Goal: Information Seeking & Learning: Learn about a topic

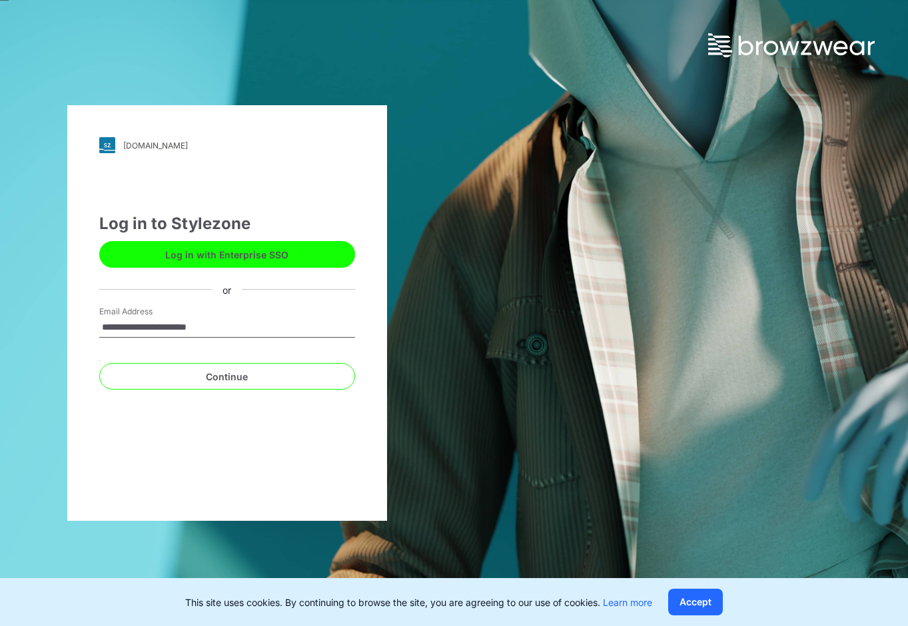
click at [252, 261] on button "Log in with Enterprise SSO" at bounding box center [227, 254] width 256 height 27
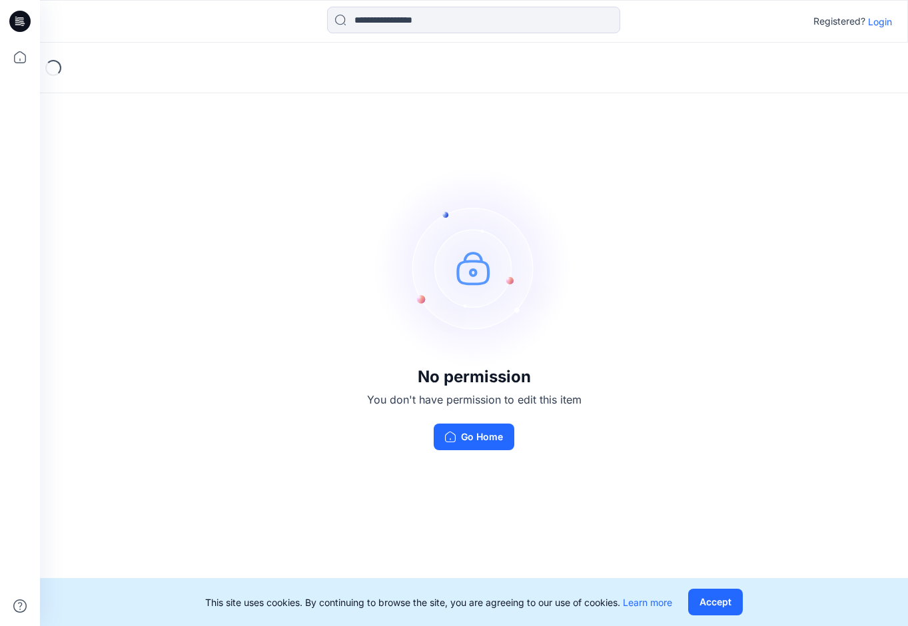
click at [886, 20] on p "Login" at bounding box center [880, 22] width 24 height 14
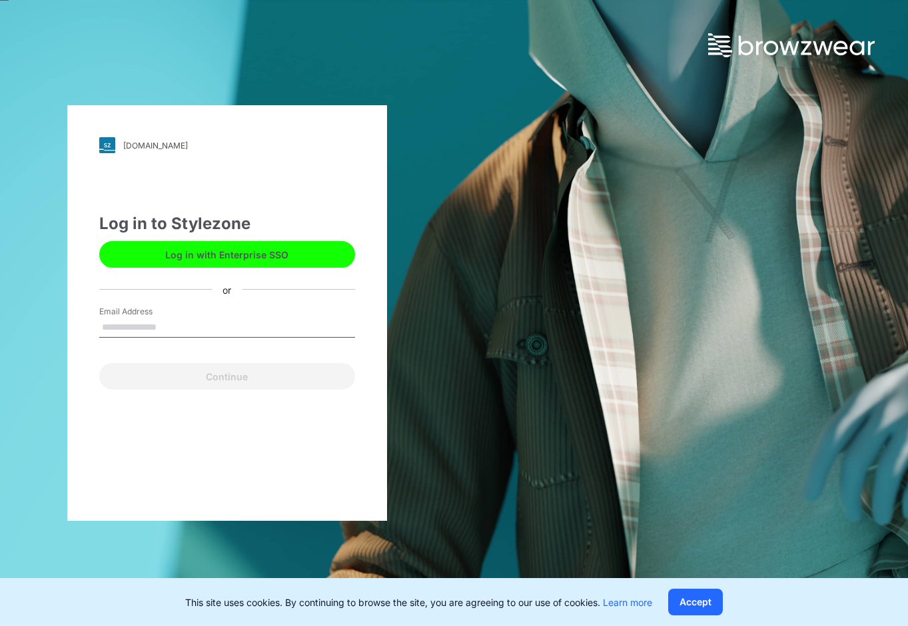
click at [216, 252] on button "Log in with Enterprise SSO" at bounding box center [227, 254] width 256 height 27
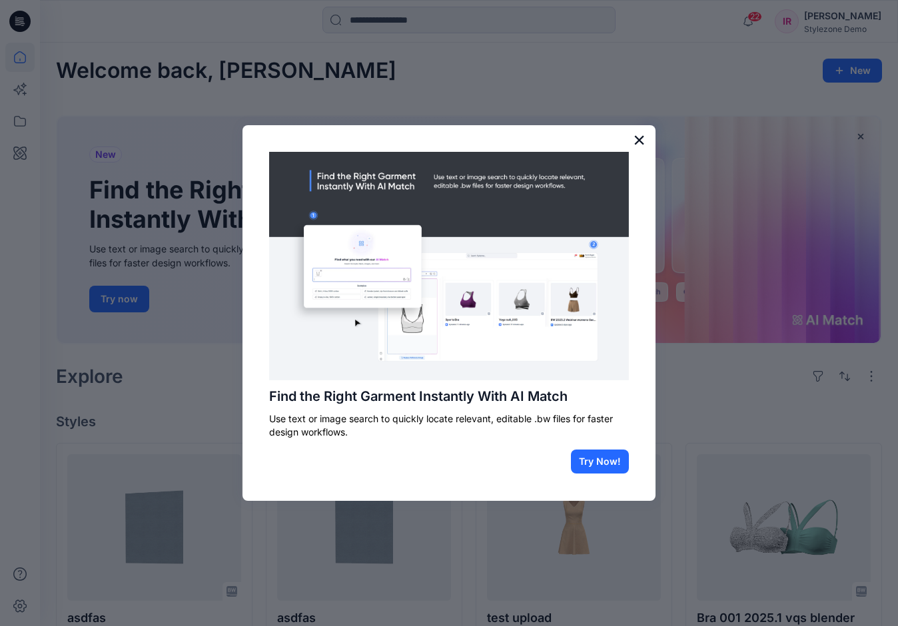
click at [636, 137] on button "×" at bounding box center [639, 139] width 13 height 21
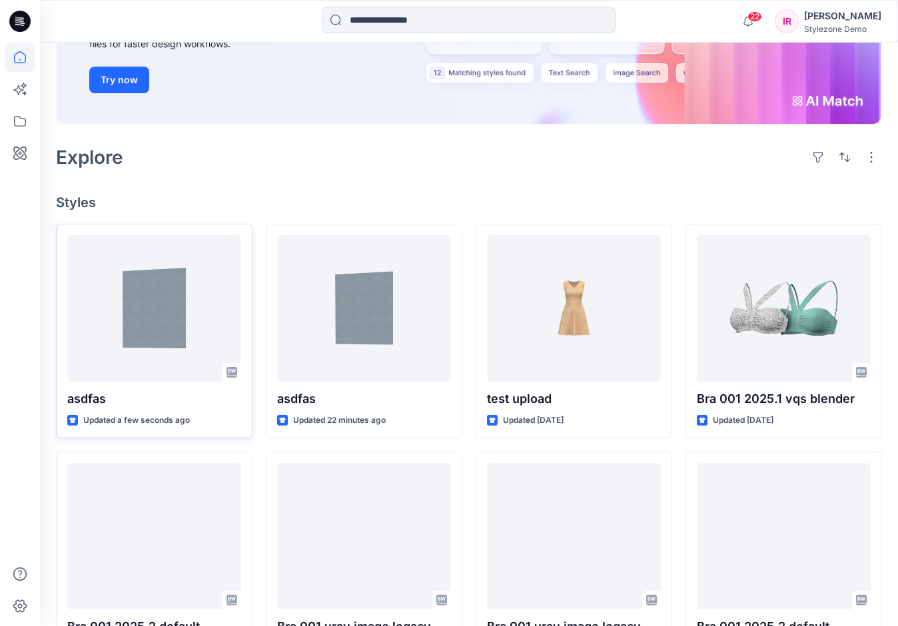
scroll to position [266, 0]
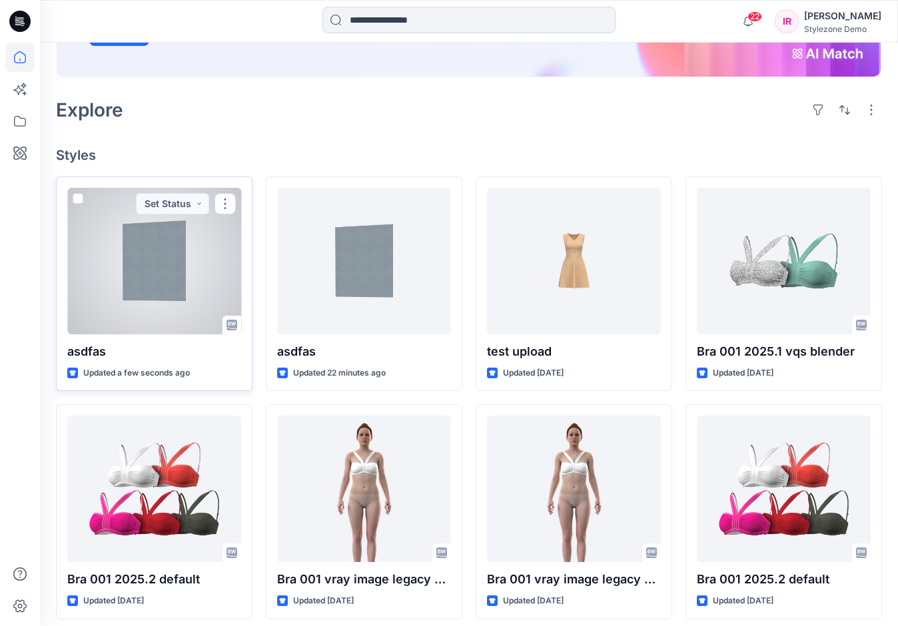
click at [149, 309] on div at bounding box center [154, 261] width 174 height 147
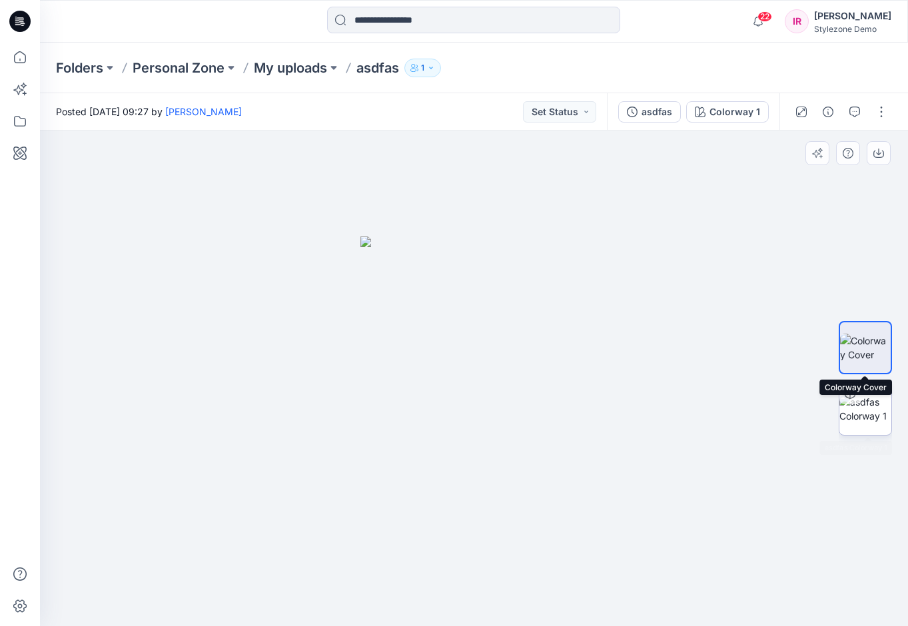
click at [858, 412] on img at bounding box center [865, 409] width 52 height 28
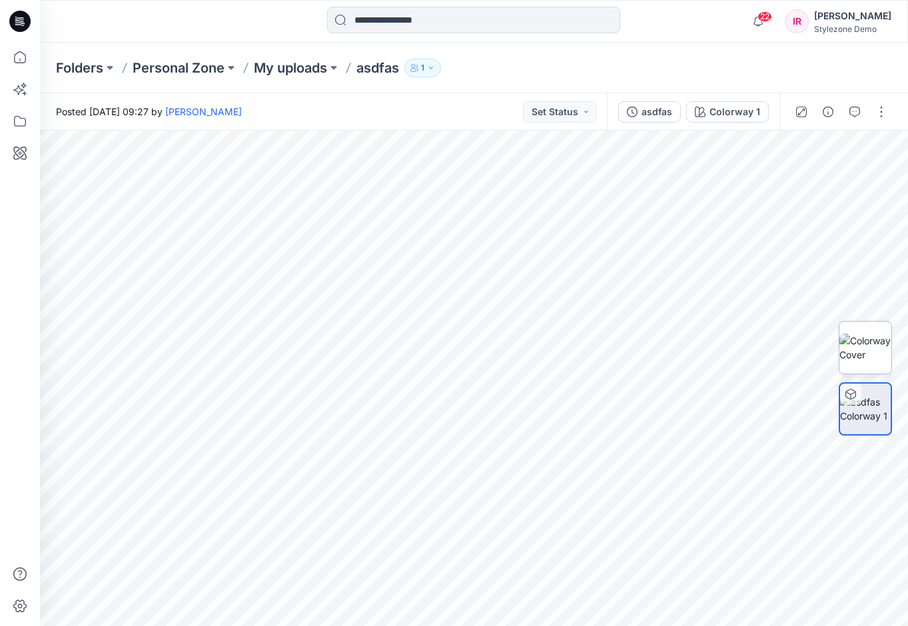
click at [850, 355] on img at bounding box center [865, 348] width 52 height 28
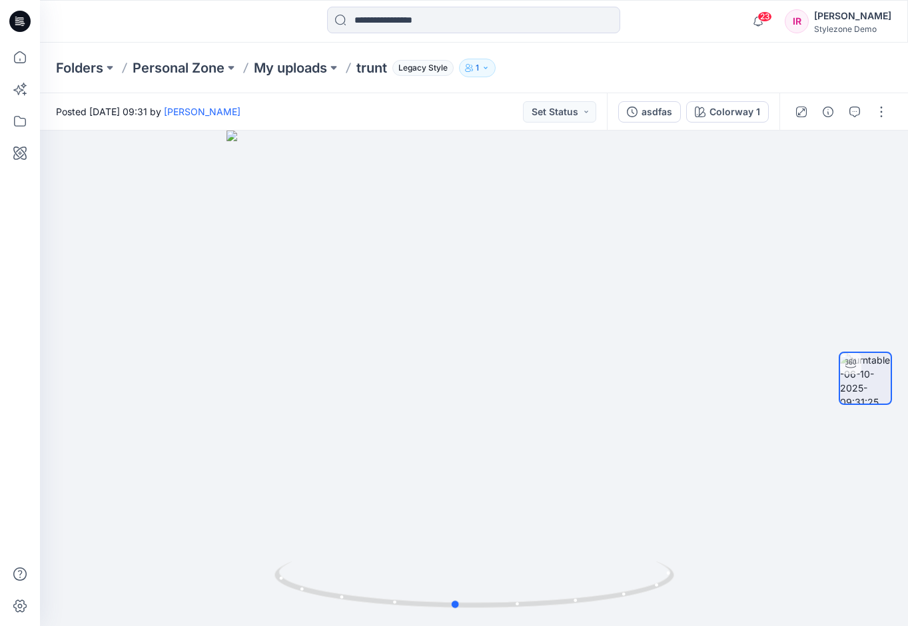
drag, startPoint x: 432, startPoint y: 380, endPoint x: 1258, endPoint y: 391, distance: 826.5
click at [907, 391] on html "23 Notifications Your style trunt is ready 1 new Colorways Just now Your style …" at bounding box center [454, 313] width 908 height 626
drag, startPoint x: 415, startPoint y: 447, endPoint x: 568, endPoint y: 452, distance: 153.3
click at [553, 453] on div at bounding box center [474, 378] width 868 height 495
drag, startPoint x: 536, startPoint y: 442, endPoint x: 665, endPoint y: 435, distance: 129.4
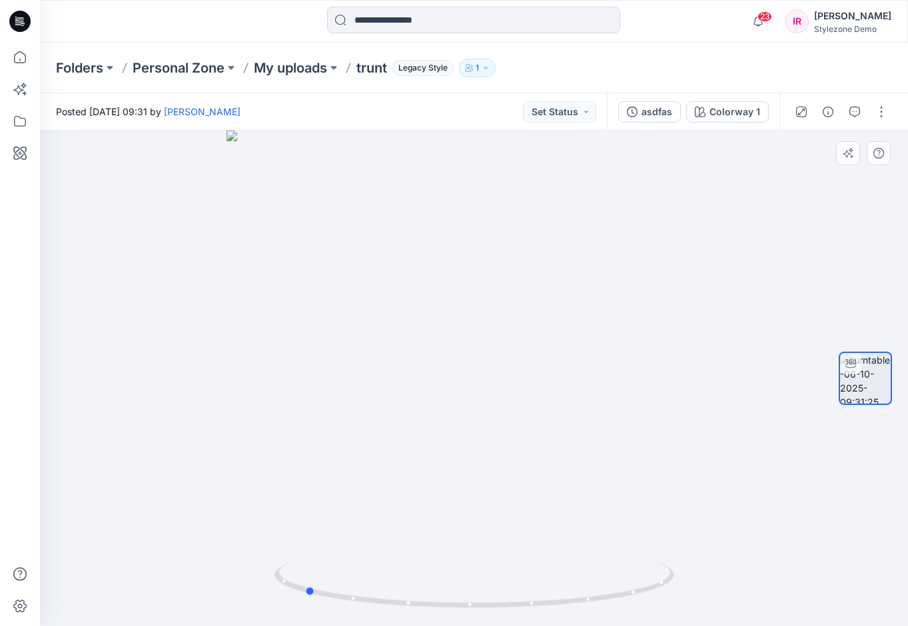
click at [670, 434] on div at bounding box center [474, 378] width 868 height 495
drag, startPoint x: 545, startPoint y: 444, endPoint x: 697, endPoint y: 434, distance: 152.8
click at [691, 434] on div at bounding box center [474, 378] width 868 height 495
drag, startPoint x: 485, startPoint y: 452, endPoint x: 848, endPoint y: 424, distance: 364.7
click at [848, 424] on div "Colorway 1 Loading... Material Properties Loading..." at bounding box center [474, 378] width 868 height 495
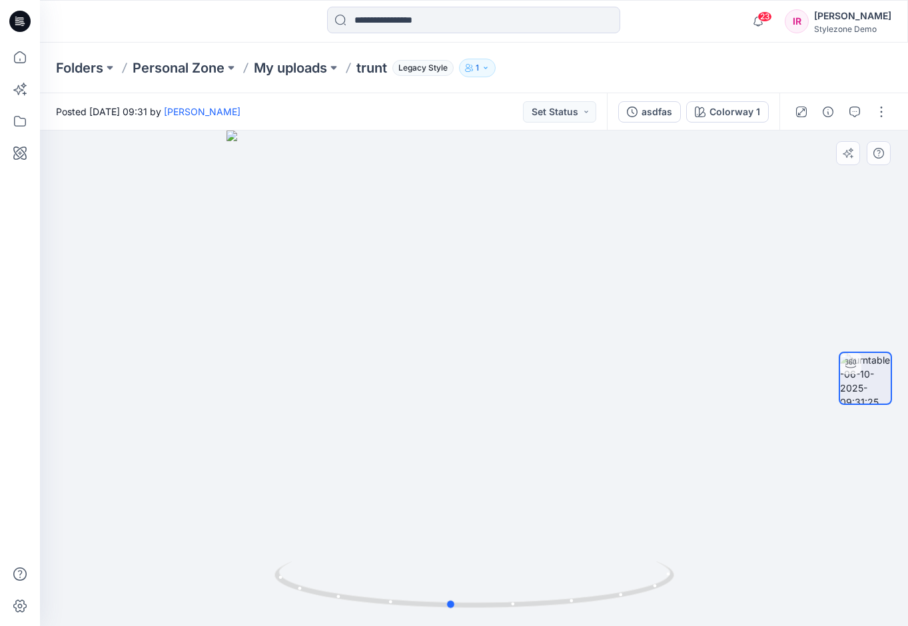
drag, startPoint x: 531, startPoint y: 482, endPoint x: 348, endPoint y: 485, distance: 183.2
click at [351, 485] on div at bounding box center [474, 378] width 868 height 495
drag, startPoint x: 546, startPoint y: 450, endPoint x: 632, endPoint y: 434, distance: 87.4
click at [753, 445] on div at bounding box center [474, 378] width 868 height 495
drag, startPoint x: 561, startPoint y: 404, endPoint x: 673, endPoint y: 414, distance: 112.3
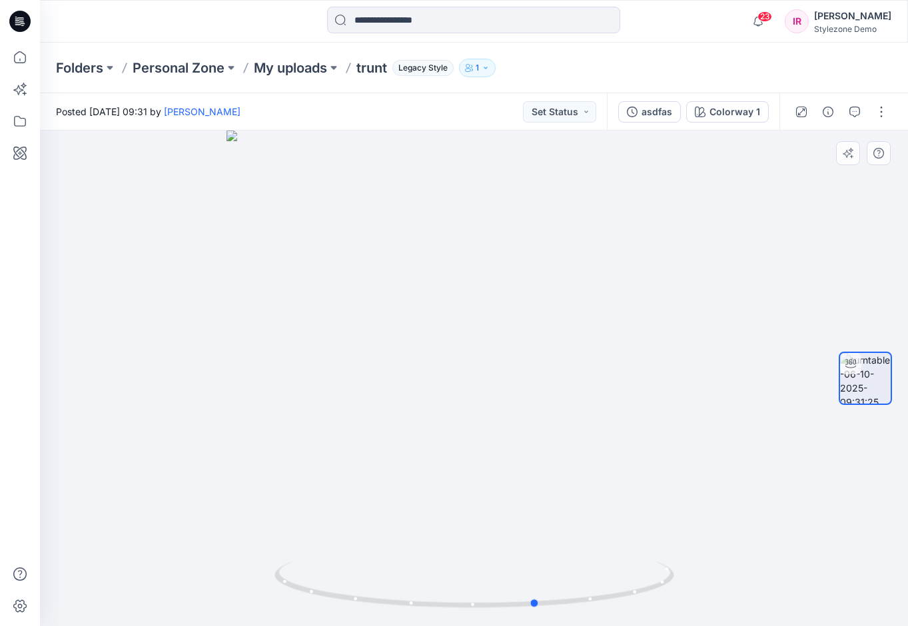
click at [705, 394] on div at bounding box center [474, 378] width 868 height 495
drag, startPoint x: 625, startPoint y: 422, endPoint x: 709, endPoint y: 427, distance: 83.4
click at [705, 426] on div at bounding box center [474, 378] width 868 height 495
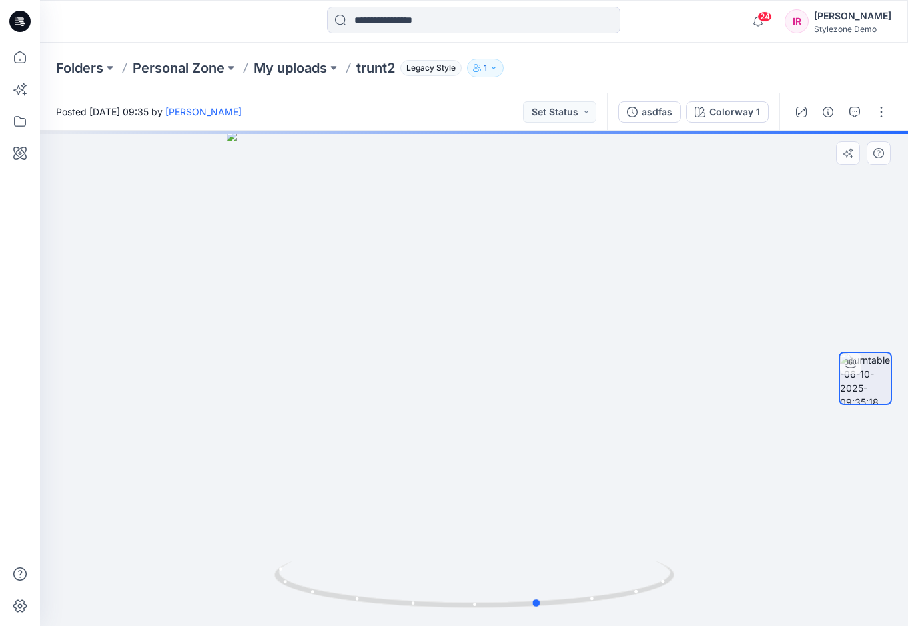
drag, startPoint x: 330, startPoint y: 371, endPoint x: 860, endPoint y: 392, distance: 530.5
click at [882, 393] on div "Colorway 1 Loading... Material Properties Loading..." at bounding box center [474, 378] width 868 height 495
drag, startPoint x: 549, startPoint y: 384, endPoint x: 725, endPoint y: 393, distance: 176.1
click at [767, 389] on div at bounding box center [474, 378] width 868 height 495
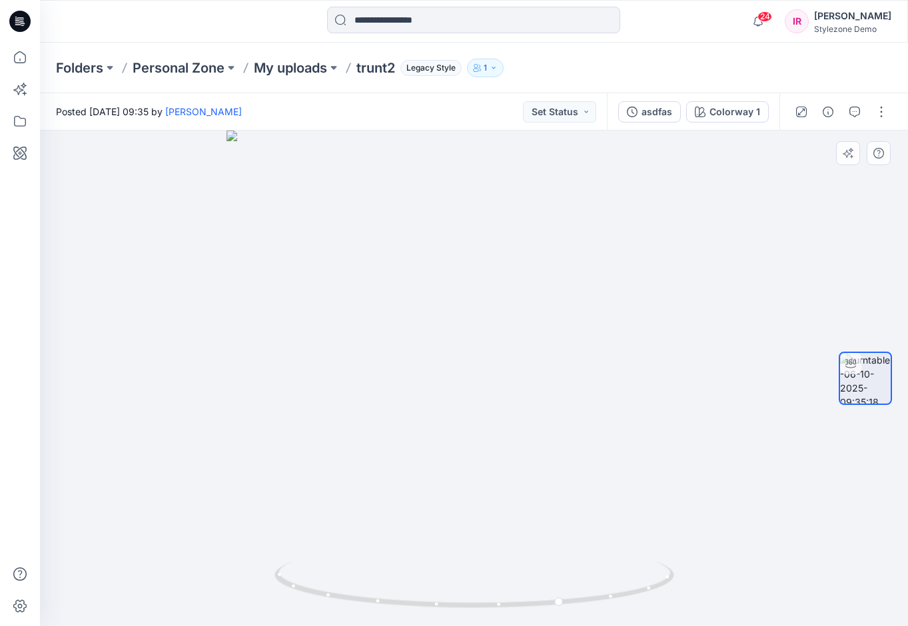
drag, startPoint x: 403, startPoint y: 403, endPoint x: 698, endPoint y: 404, distance: 295.0
click at [691, 404] on div at bounding box center [474, 378] width 868 height 495
click at [641, 414] on div at bounding box center [474, 378] width 868 height 495
drag, startPoint x: 501, startPoint y: 422, endPoint x: 673, endPoint y: 416, distance: 172.0
click at [631, 417] on div at bounding box center [474, 378] width 868 height 495
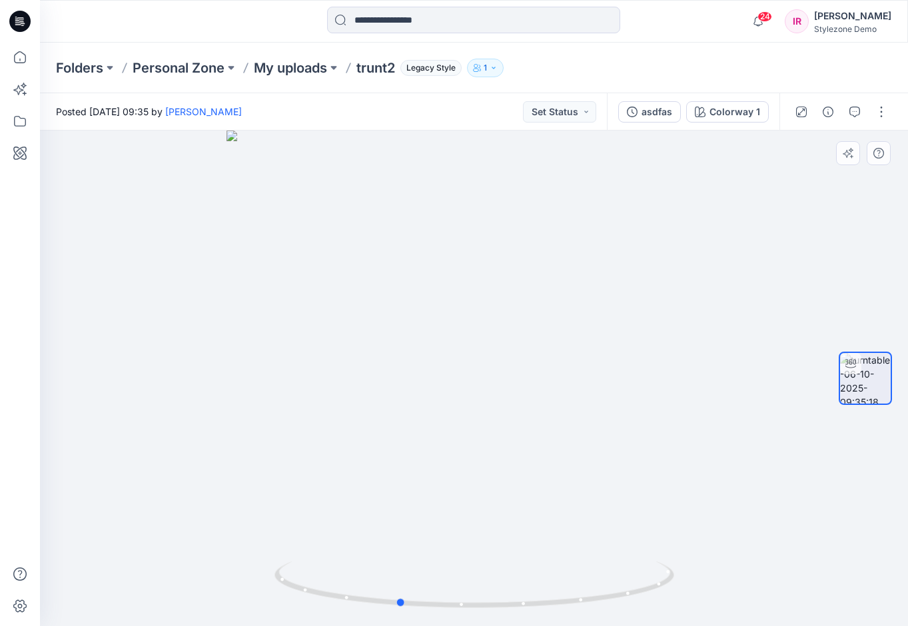
drag, startPoint x: 543, startPoint y: 426, endPoint x: 662, endPoint y: 415, distance: 119.7
click at [663, 415] on div at bounding box center [474, 378] width 868 height 495
drag, startPoint x: 519, startPoint y: 381, endPoint x: 535, endPoint y: 380, distance: 15.3
click at [535, 380] on div at bounding box center [474, 378] width 868 height 495
drag, startPoint x: 321, startPoint y: 389, endPoint x: 157, endPoint y: 407, distance: 164.8
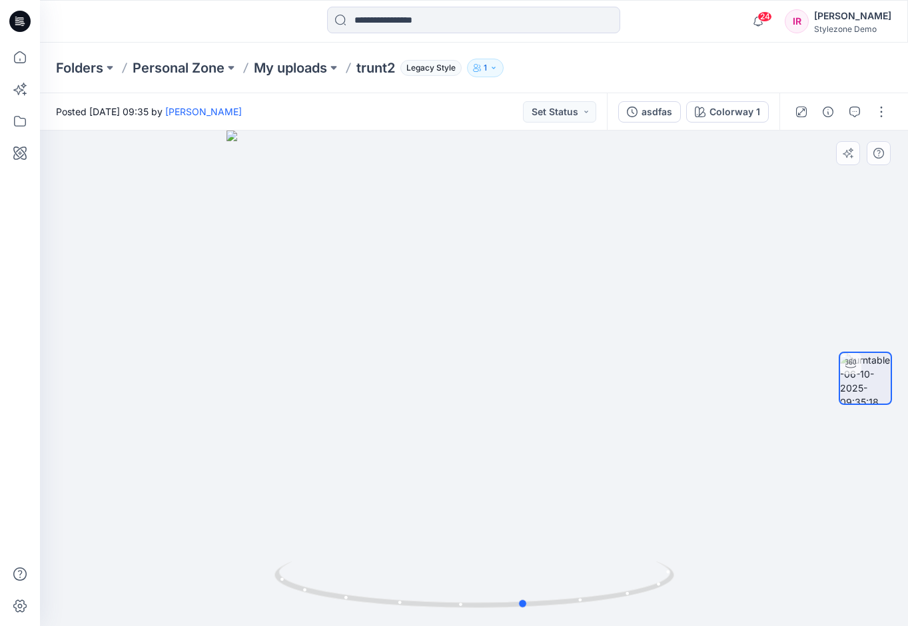
click at [178, 405] on div at bounding box center [474, 378] width 868 height 495
click at [36, 31] on div at bounding box center [20, 21] width 43 height 43
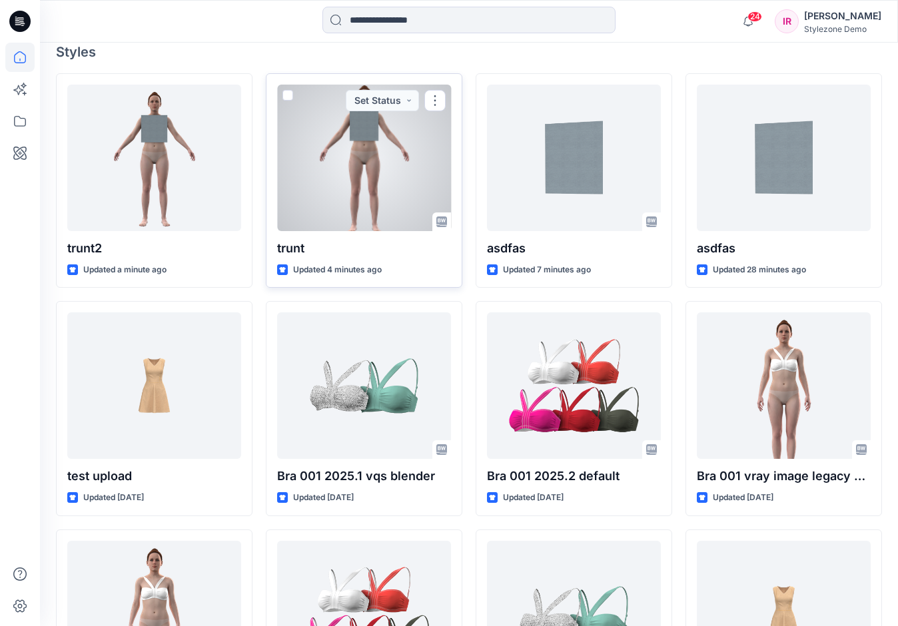
scroll to position [533, 0]
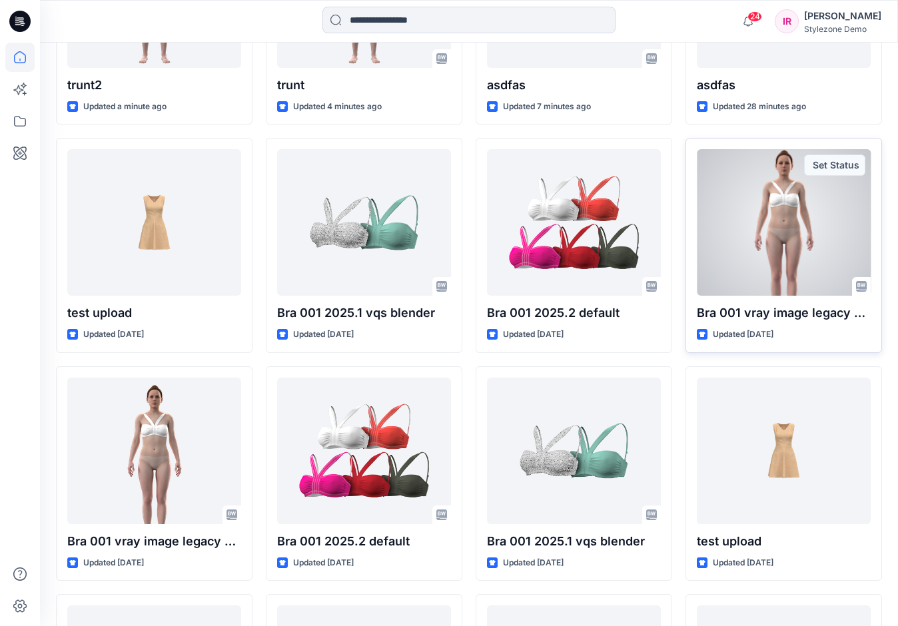
click at [776, 246] on div at bounding box center [784, 222] width 174 height 147
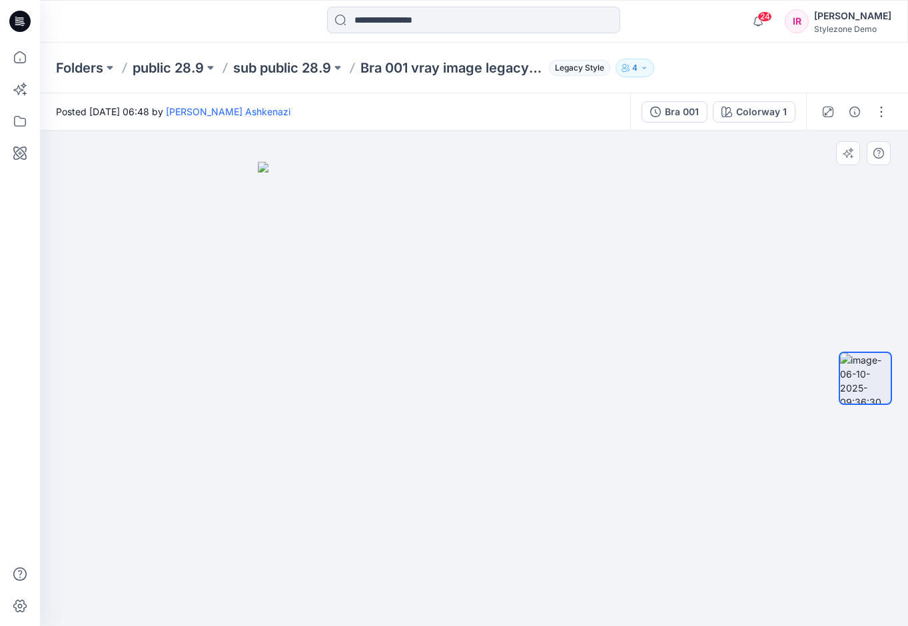
drag, startPoint x: 640, startPoint y: 308, endPoint x: 602, endPoint y: 317, distance: 38.9
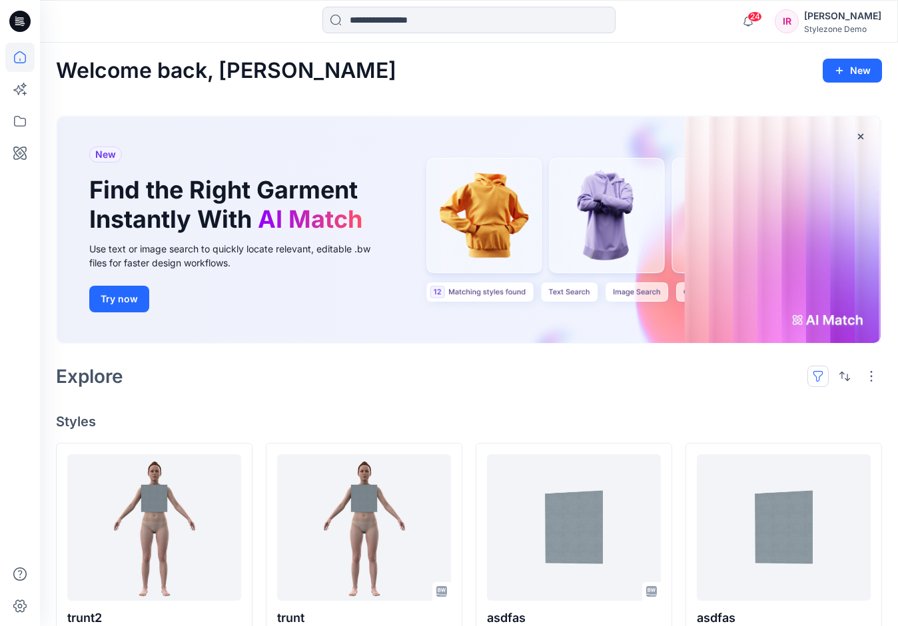
click at [808, 377] on button "button" at bounding box center [817, 376] width 21 height 21
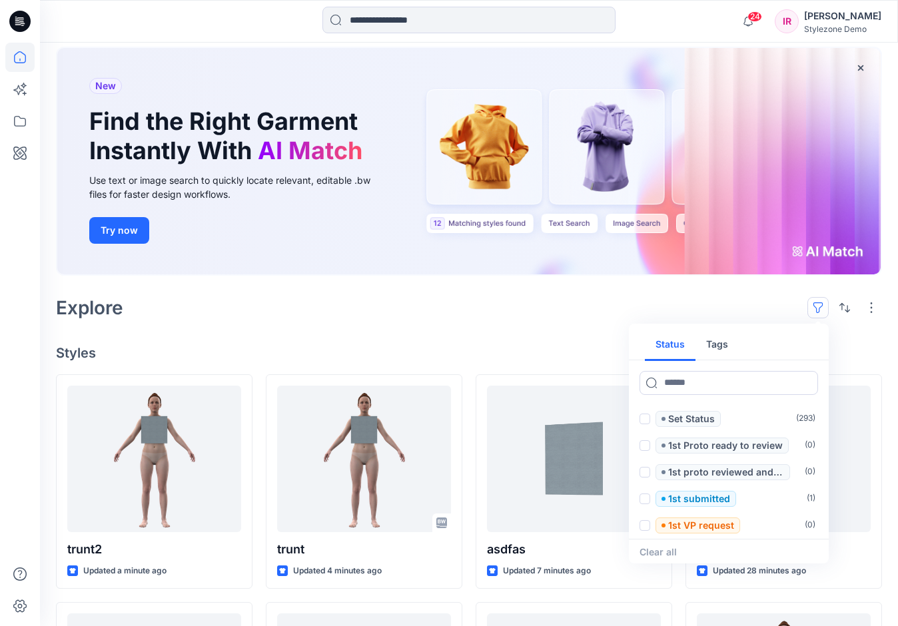
scroll to position [67, 0]
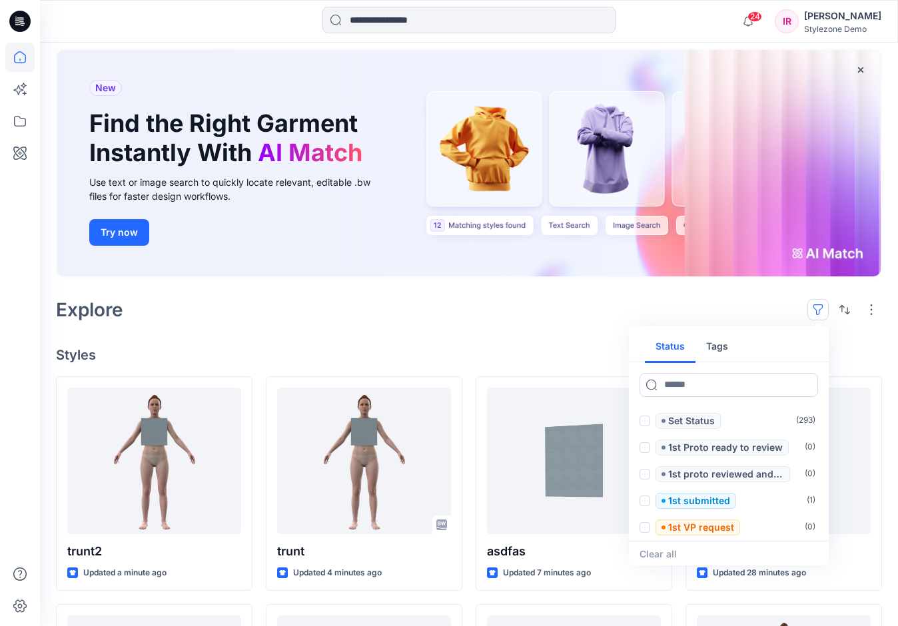
click at [559, 319] on div "Explore Status Tags Set Status ( 293 ) 1st Proto ready to review ( 0 ) 1st prot…" at bounding box center [469, 310] width 826 height 32
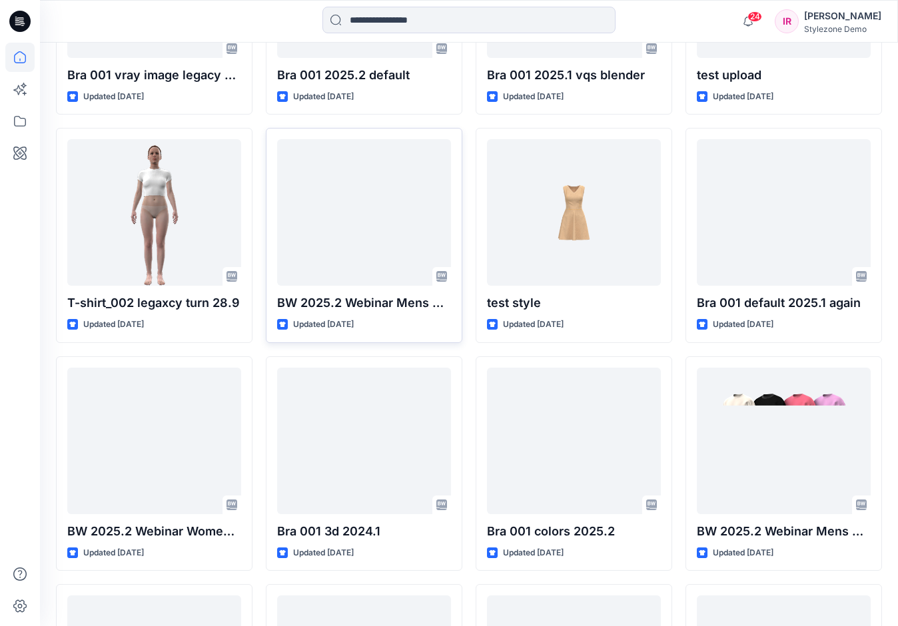
scroll to position [1236, 0]
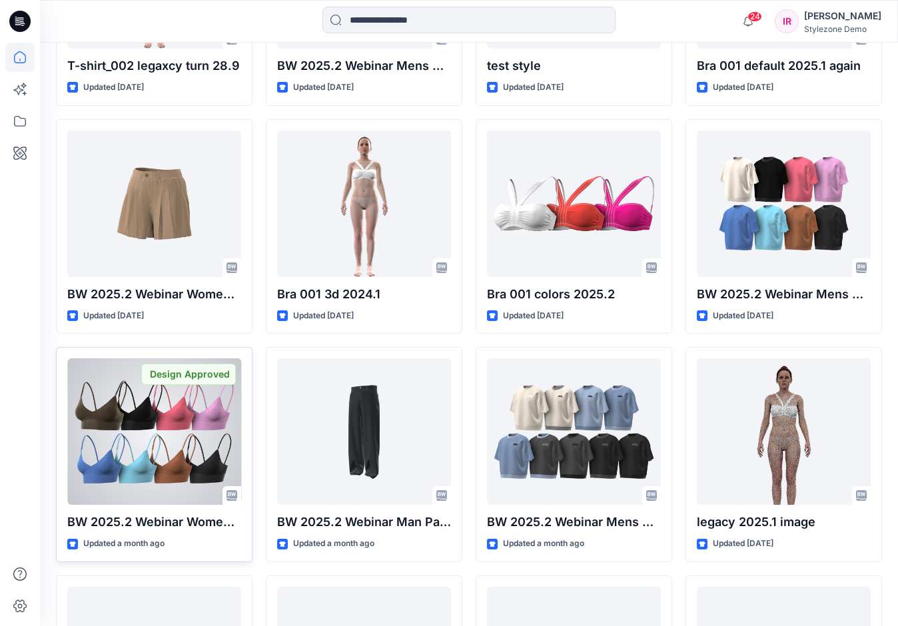
click at [106, 468] on div at bounding box center [154, 431] width 174 height 147
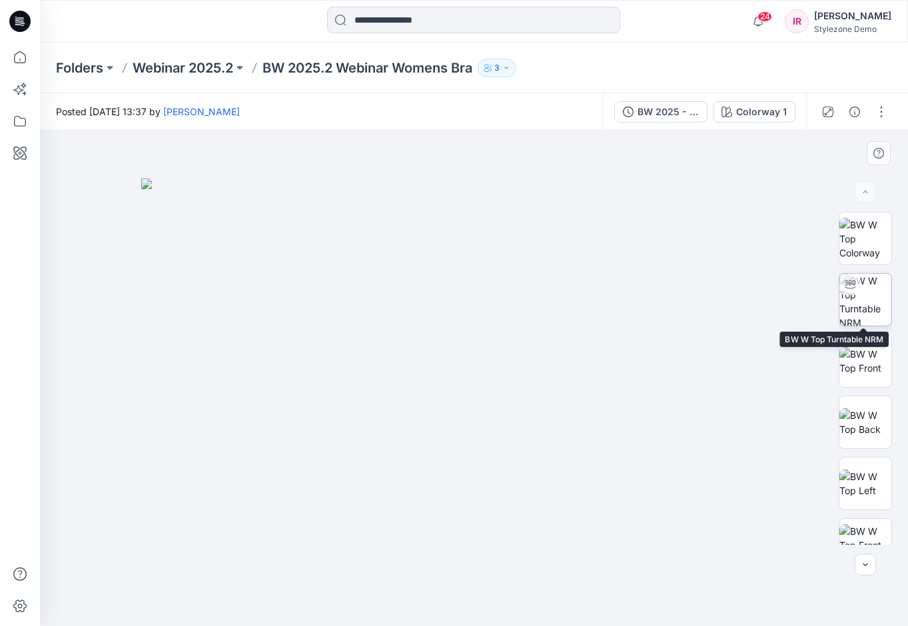
click at [862, 288] on img at bounding box center [865, 300] width 52 height 52
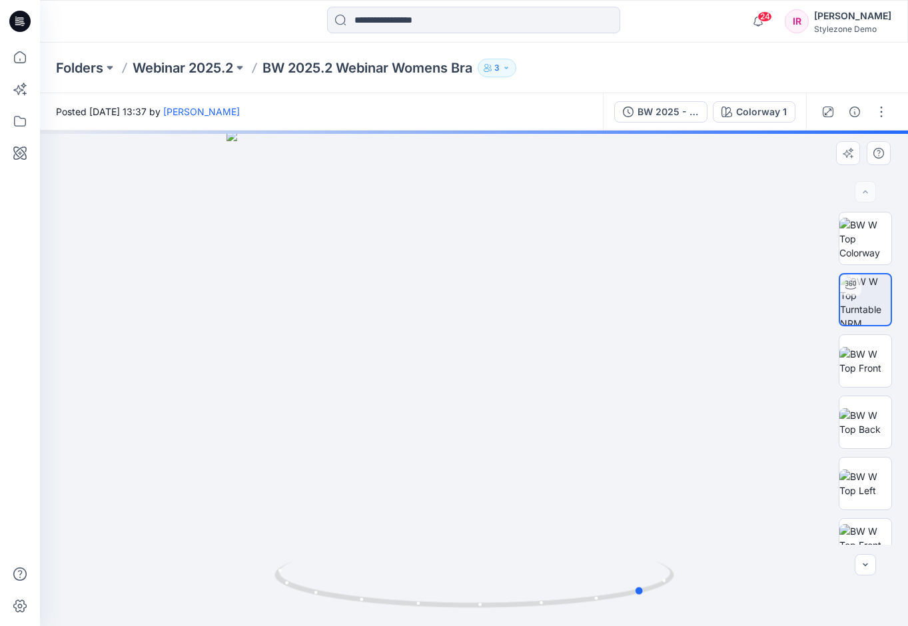
drag, startPoint x: 469, startPoint y: 404, endPoint x: 627, endPoint y: 429, distance: 160.5
click at [617, 429] on div at bounding box center [474, 378] width 868 height 495
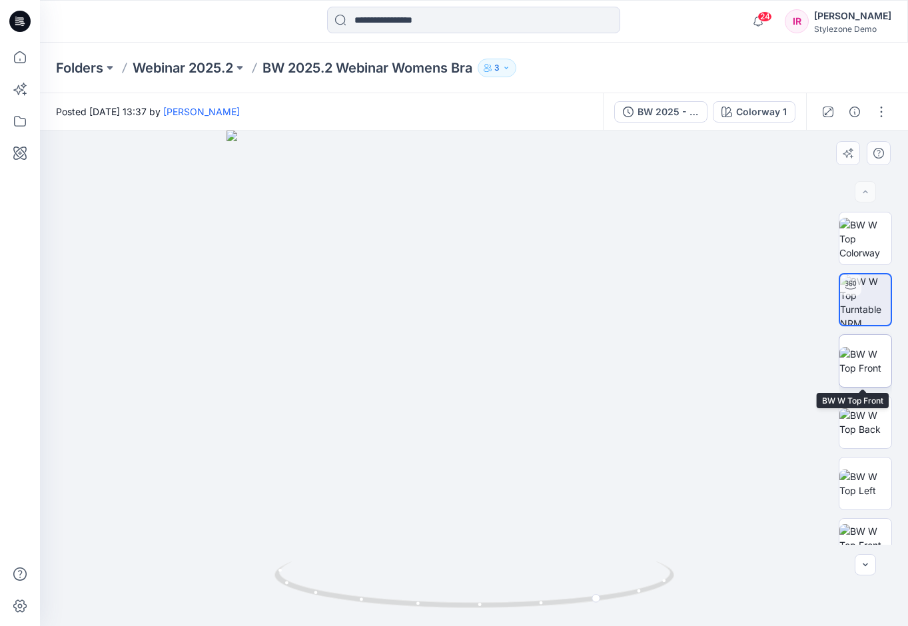
click at [870, 375] on img at bounding box center [865, 361] width 52 height 28
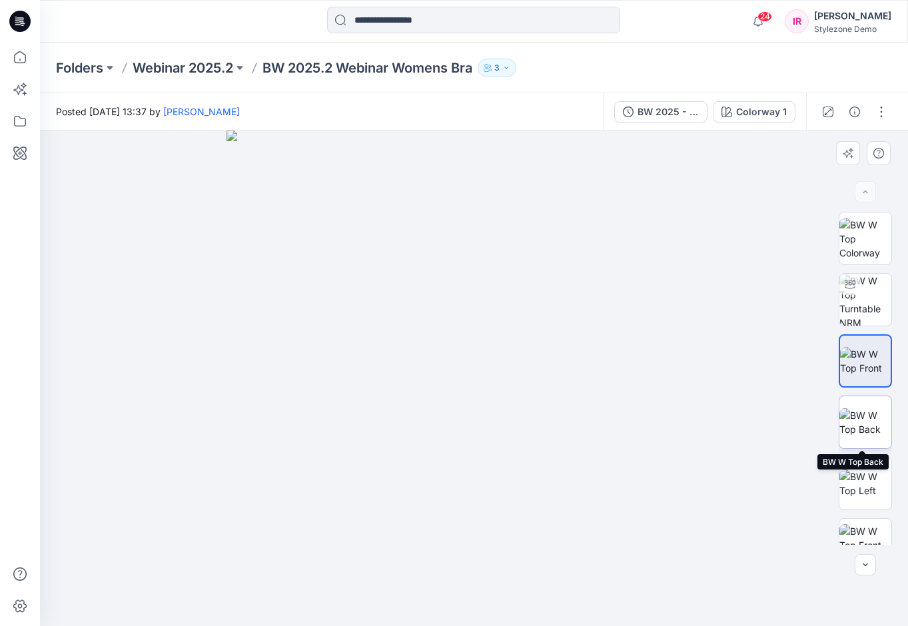
click at [857, 430] on img at bounding box center [865, 422] width 52 height 28
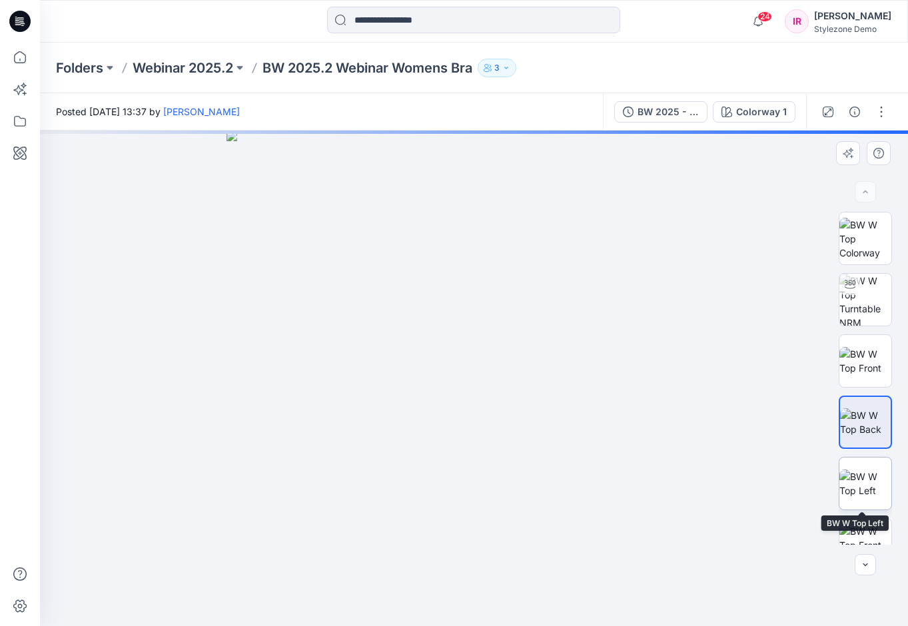
click at [860, 485] on img at bounding box center [865, 484] width 52 height 28
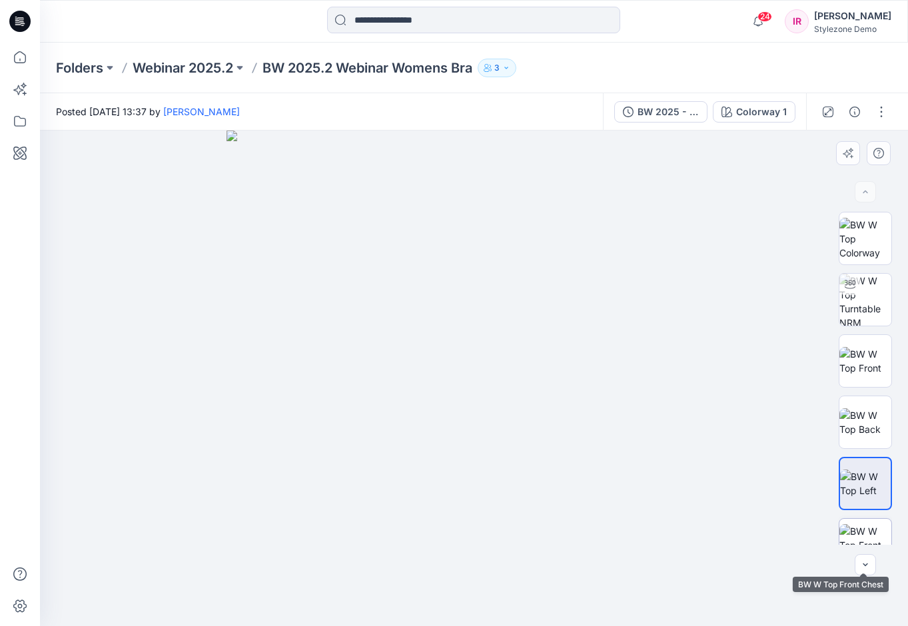
click at [863, 531] on img at bounding box center [865, 545] width 52 height 42
